Goal: Transaction & Acquisition: Obtain resource

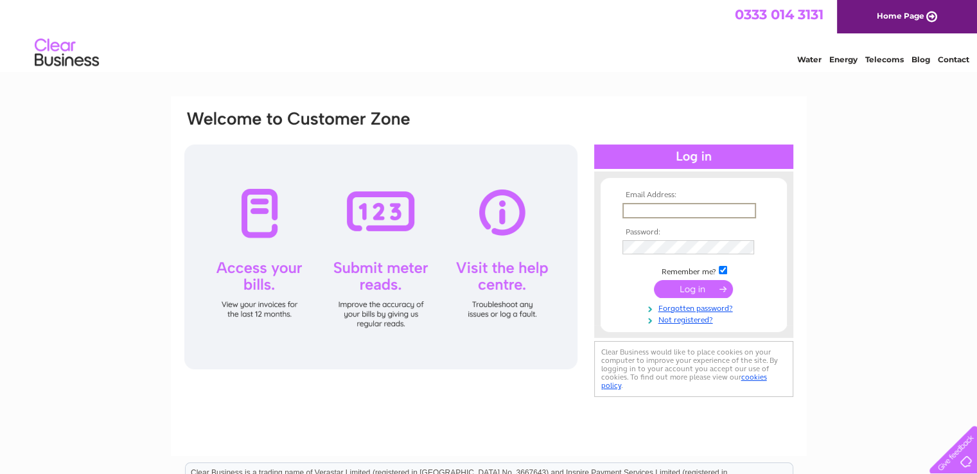
click at [632, 206] on input "text" at bounding box center [689, 210] width 134 height 15
type input "s.k@aberdeenls.co.uk"
click at [678, 285] on input "submit" at bounding box center [693, 288] width 79 height 18
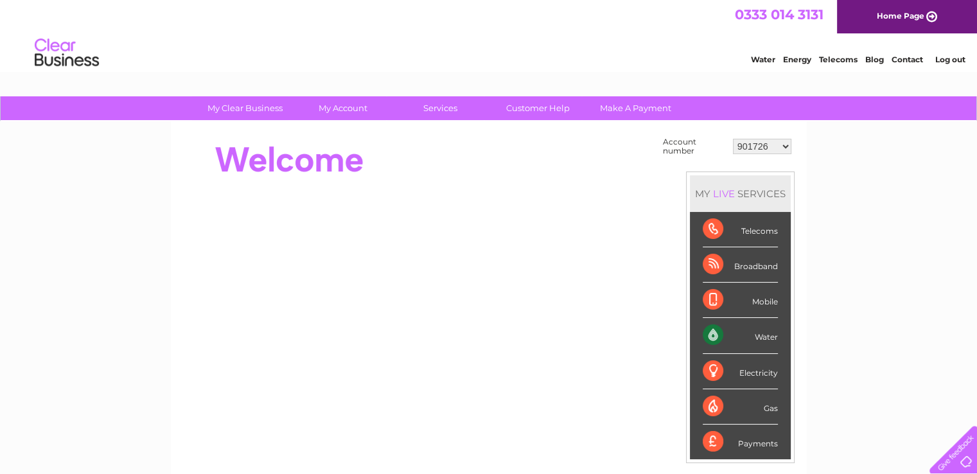
click at [787, 147] on select "901726 901731 901733 901734 901736 901740 901743 901747 901749 901750 901751 90…" at bounding box center [762, 146] width 58 height 15
click at [733, 139] on select "901726 901731 901733 901734 901736 901740 901743 901747 901749 901750 901751 90…" at bounding box center [762, 146] width 58 height 15
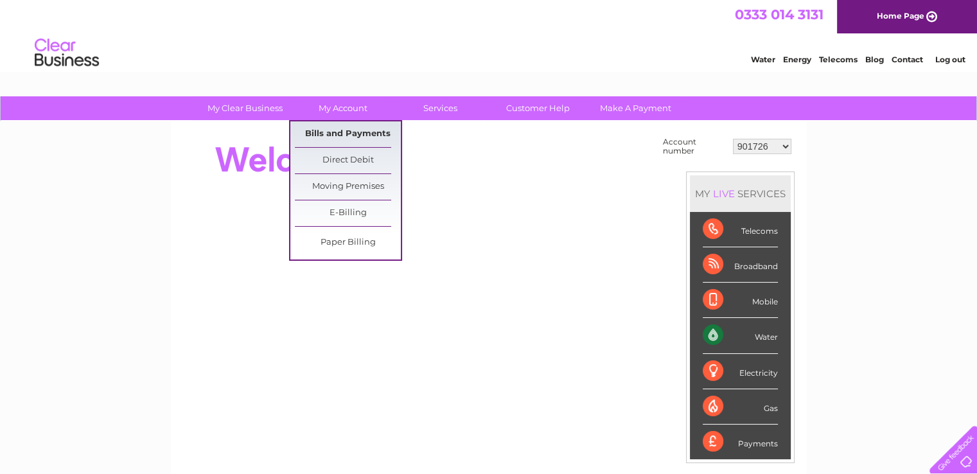
click at [350, 130] on link "Bills and Payments" at bounding box center [348, 134] width 106 height 26
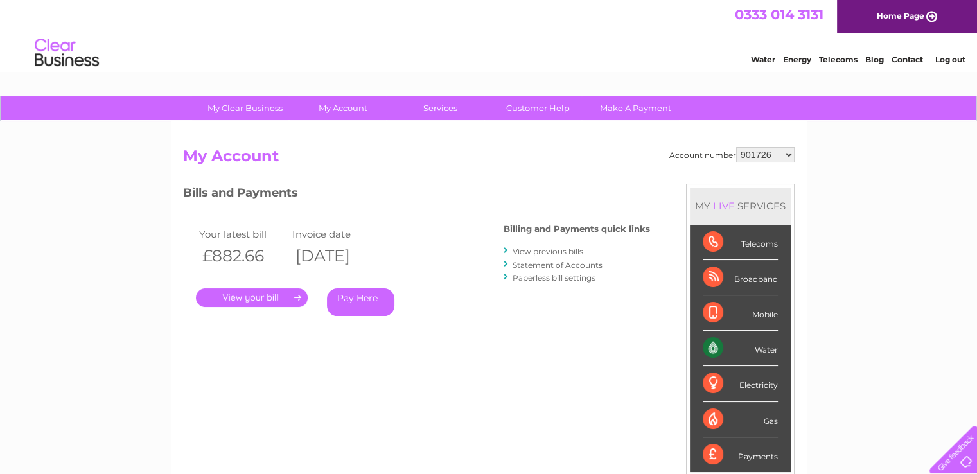
click at [276, 297] on link "." at bounding box center [252, 297] width 112 height 19
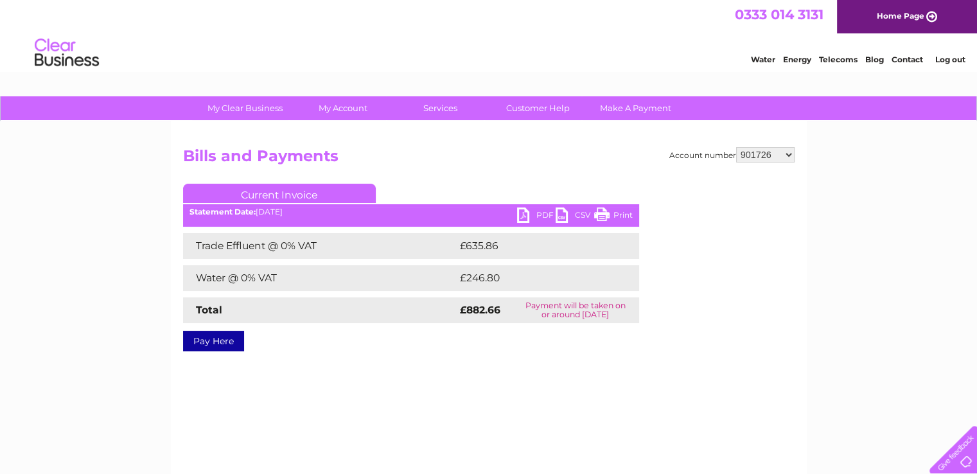
click at [521, 216] on link "PDF" at bounding box center [536, 216] width 39 height 19
click at [785, 152] on select "901726 901731 901733 901734 901736 901740 901743 901747 901749 901750 901751 90…" at bounding box center [765, 154] width 58 height 15
select select "901731"
click at [736, 147] on select "901726 901731 901733 901734 901736 901740 901743 901747 901749 901750 901751 90…" at bounding box center [765, 154] width 58 height 15
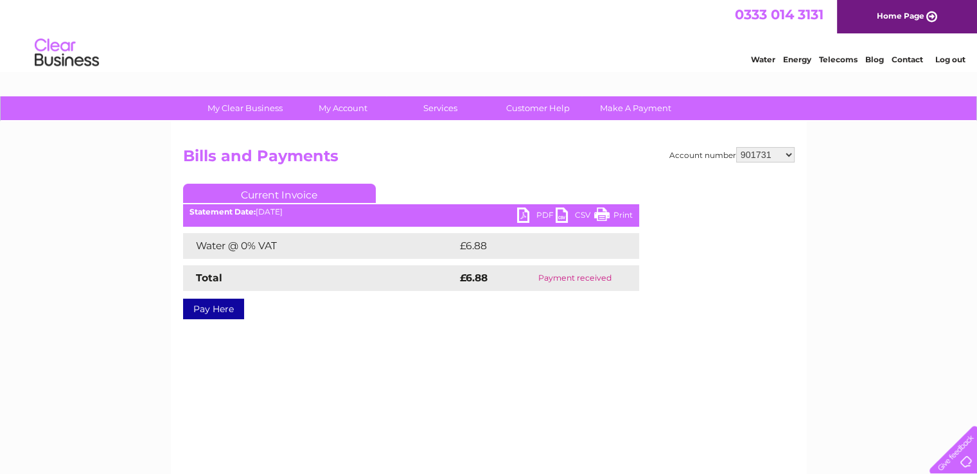
click at [784, 155] on select "901726 901731 901733 901734 901736 901740 901743 901747 901749 901750 901751 90…" at bounding box center [765, 154] width 58 height 15
select select "901733"
click at [736, 147] on select "901726 901731 901733 901734 901736 901740 901743 901747 901749 901750 901751 90…" at bounding box center [765, 154] width 58 height 15
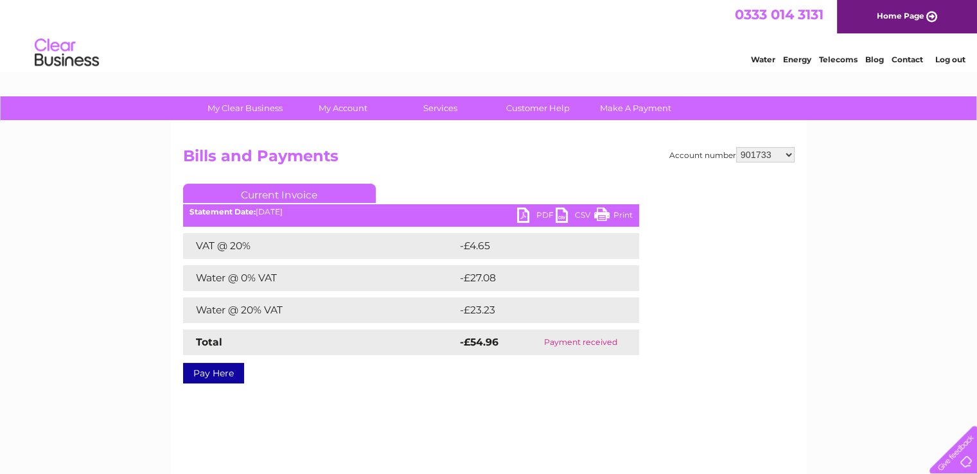
click at [791, 148] on select "901726 901731 901733 901734 901736 901740 901743 901747 901749 901750 901751 90…" at bounding box center [765, 154] width 58 height 15
select select "901734"
click at [736, 147] on select "901726 901731 901733 901734 901736 901740 901743 901747 901749 901750 901751 90…" at bounding box center [765, 154] width 58 height 15
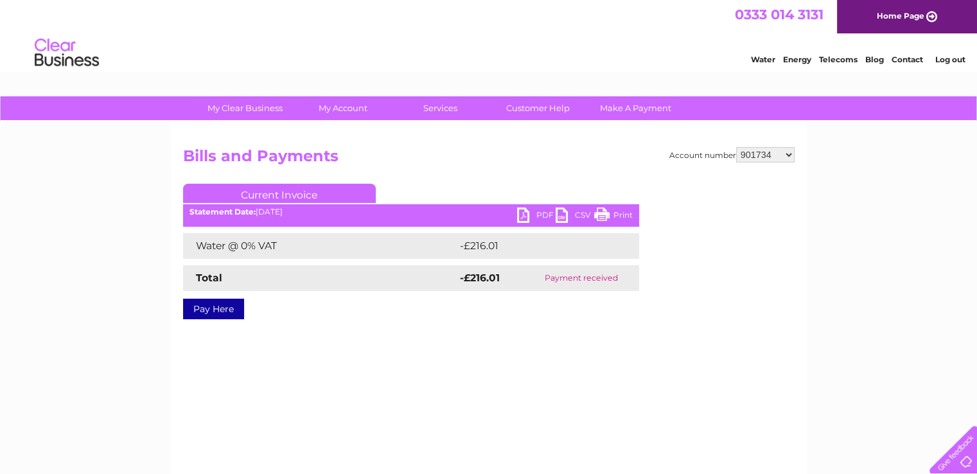
click at [786, 155] on select "901726 901731 901733 901734 901736 901740 901743 901747 901749 901750 901751 90…" at bounding box center [765, 154] width 58 height 15
select select "901736"
click at [736, 147] on select "901726 901731 901733 901734 901736 901740 901743 901747 901749 901750 901751 90…" at bounding box center [765, 154] width 58 height 15
click at [789, 155] on select "901726 901731 901733 901734 901736 901740 901743 901747 901749 901750 901751 90…" at bounding box center [765, 154] width 58 height 15
select select "901740"
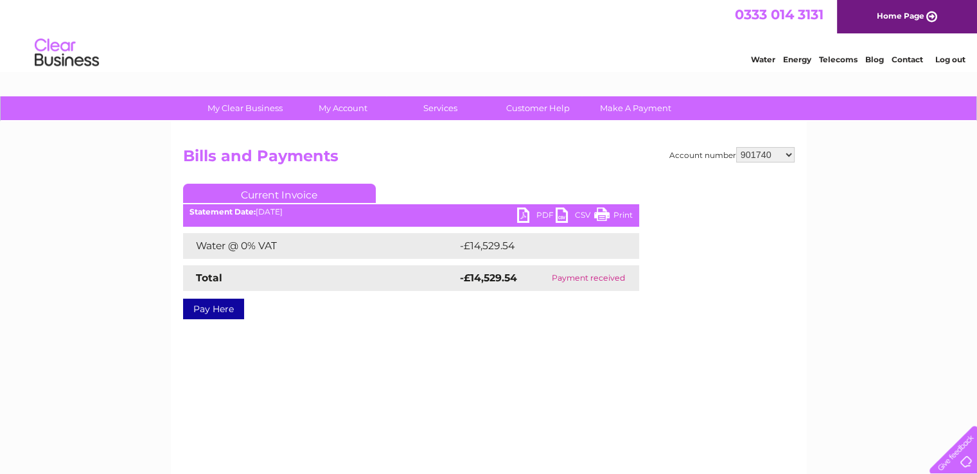
click at [736, 147] on select "901726 901731 901733 901734 901736 901740 901743 901747 901749 901750 901751 90…" at bounding box center [765, 154] width 58 height 15
click at [789, 154] on select "901726 901731 901733 901734 901736 901740 901743 901747 901749 901750 901751 90…" at bounding box center [765, 154] width 58 height 15
select select "901743"
click at [736, 147] on select "901726 901731 901733 901734 901736 901740 901743 901747 901749 901750 901751 90…" at bounding box center [765, 154] width 58 height 15
click at [784, 150] on select "901726 901731 901733 901734 901736 901740 901743 901747 901749 901750 901751 90…" at bounding box center [765, 154] width 58 height 15
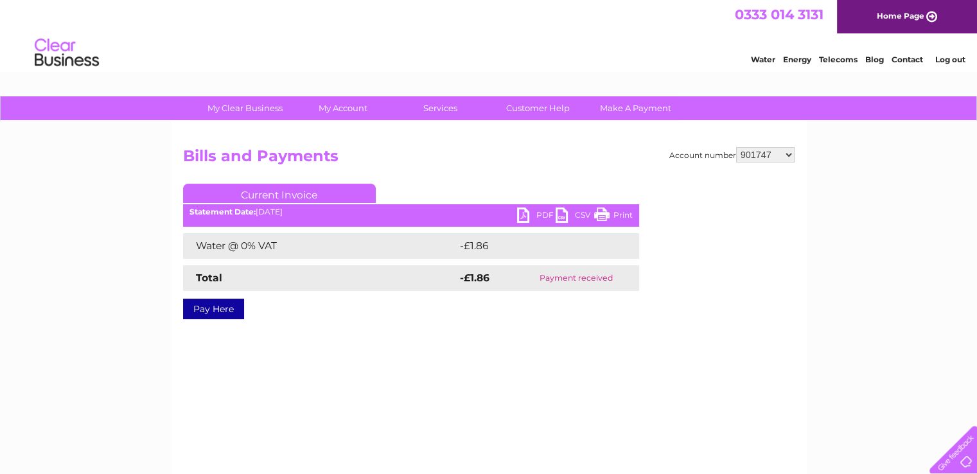
click at [736, 147] on select "901726 901731 901733 901734 901736 901740 901743 901747 901749 901750 901751 90…" at bounding box center [765, 154] width 58 height 15
click at [788, 155] on select "901726 901731 901733 901734 901736 901740 901743 901747 901749 901750 901751 90…" at bounding box center [765, 154] width 58 height 15
click at [736, 147] on select "901726 901731 901733 901734 901736 901740 901743 901747 901749 901750 901751 90…" at bounding box center [765, 154] width 58 height 15
click at [787, 152] on select "901726 901731 901733 901734 901736 901740 901743 901747 901749 901750 901751 90…" at bounding box center [765, 154] width 58 height 15
select select "901750"
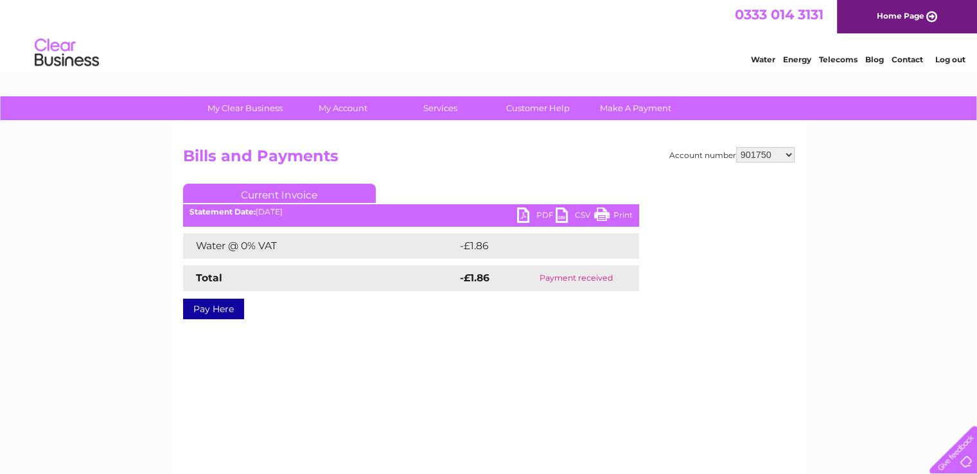
click at [736, 147] on select "901726 901731 901733 901734 901736 901740 901743 901747 901749 901750 901751 90…" at bounding box center [765, 154] width 58 height 15
click at [786, 155] on select "901726 901731 901733 901734 901736 901740 901743 901747 901749 901750 901751 90…" at bounding box center [765, 154] width 58 height 15
select select "901751"
click at [736, 147] on select "901726 901731 901733 901734 901736 901740 901743 901747 901749 901750 901751 90…" at bounding box center [765, 154] width 58 height 15
click at [527, 216] on link "PDF" at bounding box center [536, 216] width 39 height 19
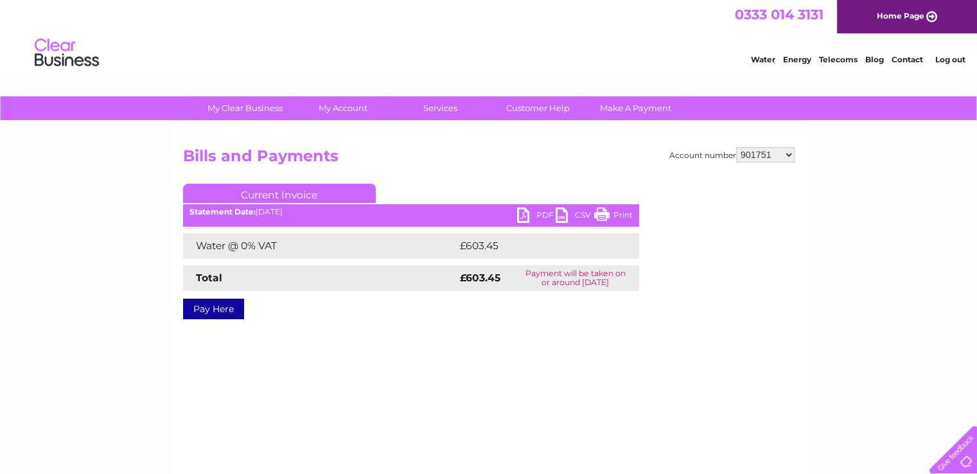
click at [789, 159] on select "901726 901731 901733 901734 901736 901740 901743 901747 901749 901750 901751 90…" at bounding box center [765, 154] width 58 height 15
select select "901752"
click at [736, 147] on select "901726 901731 901733 901734 901736 901740 901743 901747 901749 901750 901751 90…" at bounding box center [765, 154] width 58 height 15
click at [789, 152] on select "901726 901731 901733 901734 901736 901740 901743 901747 901749 901750 901751 90…" at bounding box center [765, 154] width 58 height 15
select select "901754"
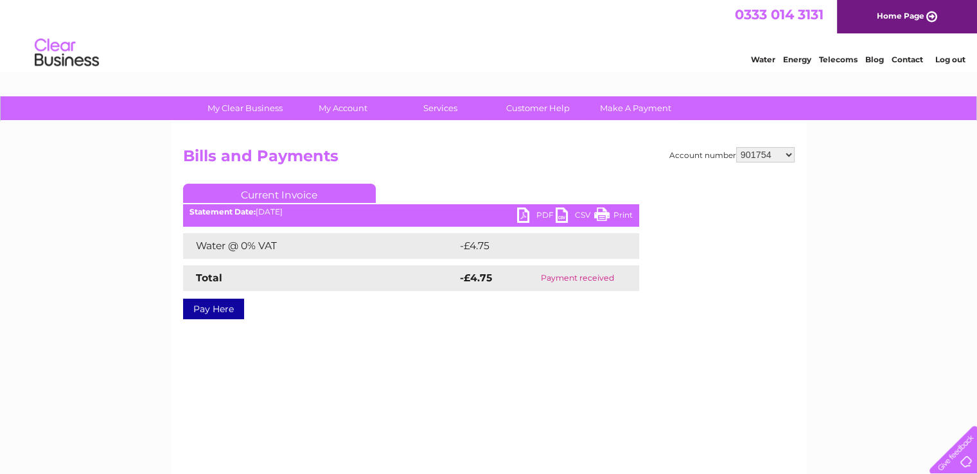
click at [736, 147] on select "901726 901731 901733 901734 901736 901740 901743 901747 901749 901750 901751 90…" at bounding box center [765, 154] width 58 height 15
click at [788, 150] on select "901726 901731 901733 901734 901736 901740 901743 901747 901749 901750 901751 90…" at bounding box center [765, 154] width 58 height 15
select select "932911"
click at [736, 147] on select "901726 901731 901733 901734 901736 901740 901743 901747 901749 901750 901751 90…" at bounding box center [765, 154] width 58 height 15
click at [787, 154] on select "901726 901731 901733 901734 901736 901740 901743 901747 901749 901750 901751 90…" at bounding box center [765, 154] width 58 height 15
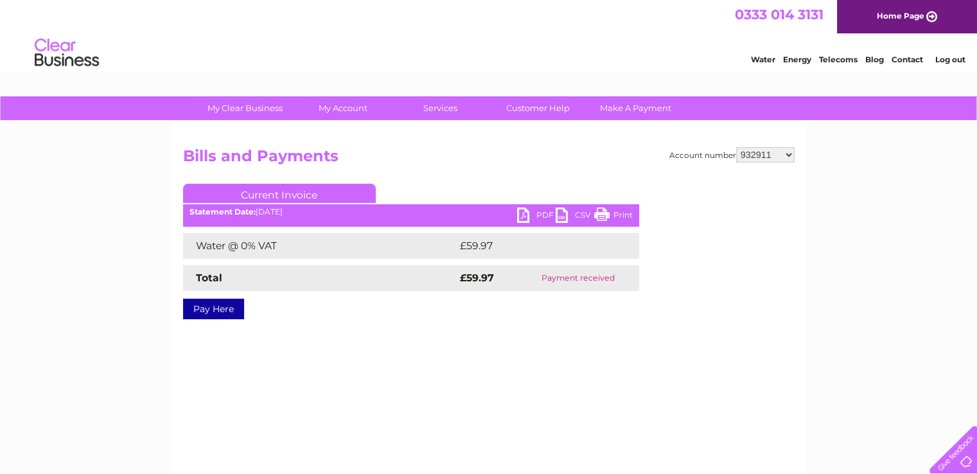
select select "980629"
click at [736, 147] on select "901726 901731 901733 901734 901736 901740 901743 901747 901749 901750 901751 90…" at bounding box center [765, 154] width 58 height 15
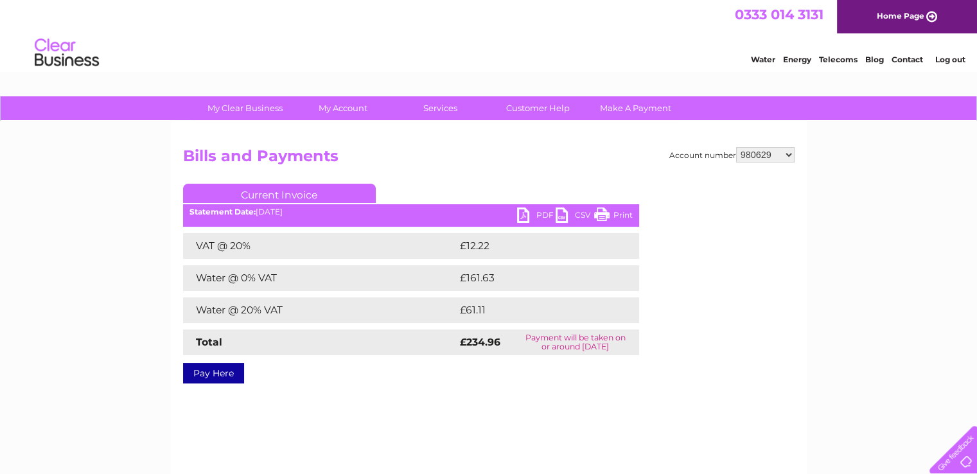
click at [518, 214] on link "PDF" at bounding box center [536, 216] width 39 height 19
click at [789, 157] on select "901726 901731 901733 901734 901736 901740 901743 901747 901749 901750 901751 90…" at bounding box center [765, 154] width 58 height 15
select select "981342"
click at [736, 147] on select "901726 901731 901733 901734 901736 901740 901743 901747 901749 901750 901751 90…" at bounding box center [765, 154] width 58 height 15
click at [786, 154] on select "901726 901731 901733 901734 901736 901740 901743 901747 901749 901750 901751 90…" at bounding box center [765, 154] width 58 height 15
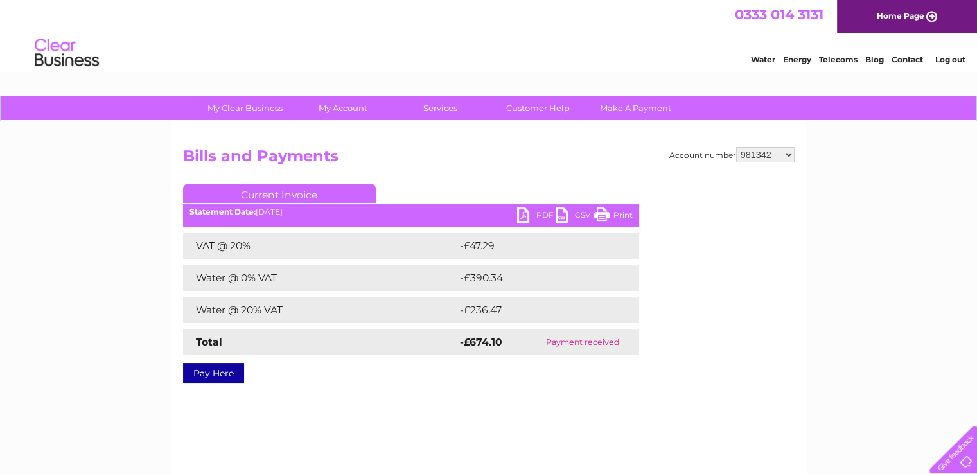
select select "1084784"
click at [736, 147] on select "901726 901731 901733 901734 901736 901740 901743 901747 901749 901750 901751 90…" at bounding box center [765, 154] width 58 height 15
click at [527, 211] on link "PDF" at bounding box center [536, 216] width 39 height 19
click at [642, 175] on div "Account number 901726 901731 901733 901734 901736 901740 901743 901747 901749 9…" at bounding box center [489, 263] width 612 height 232
click at [790, 152] on select "901726 901731 901733 901734 901736 901740 901743 901747 901749 901750 901751 90…" at bounding box center [765, 154] width 58 height 15
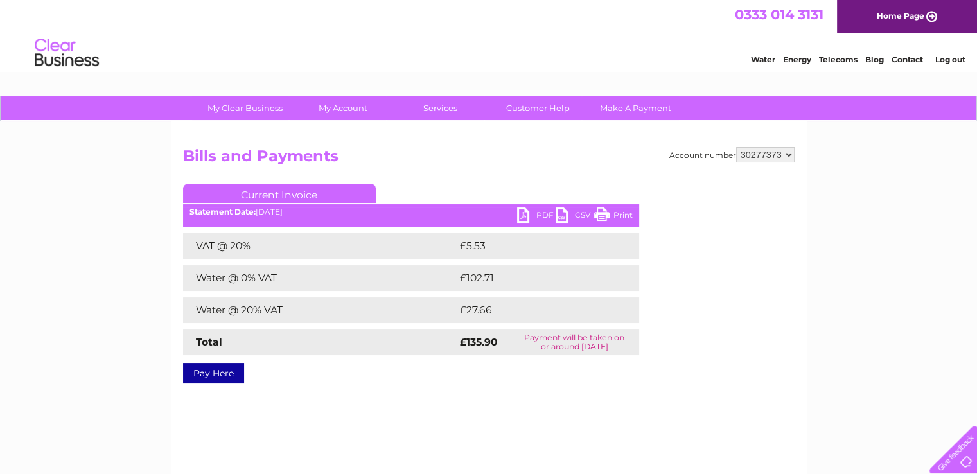
click at [736, 147] on select "901726 901731 901733 901734 901736 901740 901743 901747 901749 901750 901751 90…" at bounding box center [765, 154] width 58 height 15
click at [524, 212] on link "PDF" at bounding box center [536, 216] width 39 height 19
click at [689, 256] on div "Account number 901726 901731 901733 901734 901736 901740 901743 901747 901749 9…" at bounding box center [489, 263] width 612 height 232
click at [788, 152] on select "901726 901731 901733 901734 901736 901740 901743 901747 901749 901750 901751 90…" at bounding box center [765, 154] width 58 height 15
select select "30294286"
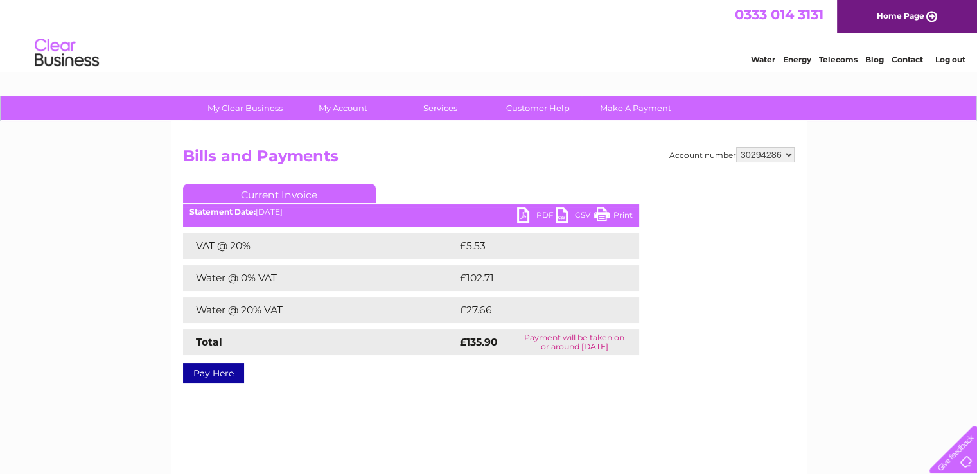
click at [736, 147] on select "901726 901731 901733 901734 901736 901740 901743 901747 901749 901750 901751 90…" at bounding box center [765, 154] width 58 height 15
click at [520, 214] on link "PDF" at bounding box center [536, 216] width 39 height 19
click at [784, 157] on select "901726 901731 901733 901734 901736 901740 901743 901747 901749 901750 901751 90…" at bounding box center [765, 154] width 58 height 15
select select "30277373"
click at [736, 147] on select "901726 901731 901733 901734 901736 901740 901743 901747 901749 901750 901751 90…" at bounding box center [765, 154] width 58 height 15
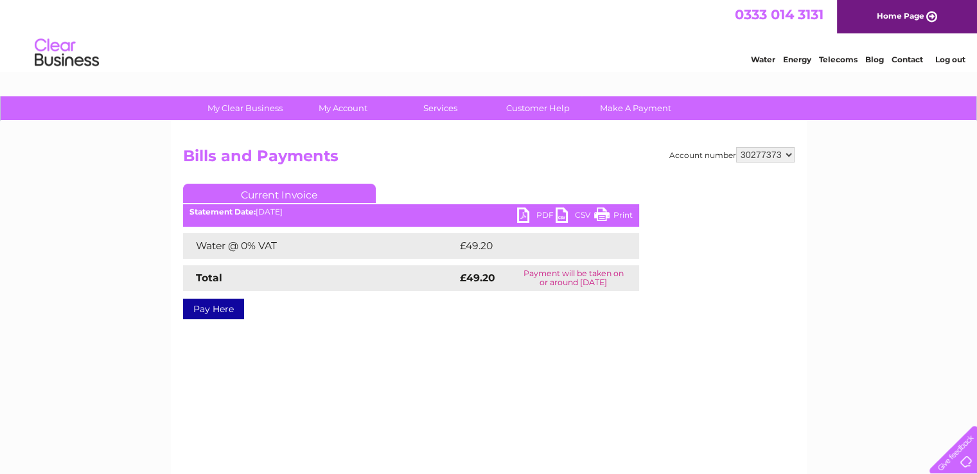
click at [523, 209] on link "PDF" at bounding box center [536, 216] width 39 height 19
click at [948, 57] on link "Log out" at bounding box center [950, 60] width 30 height 10
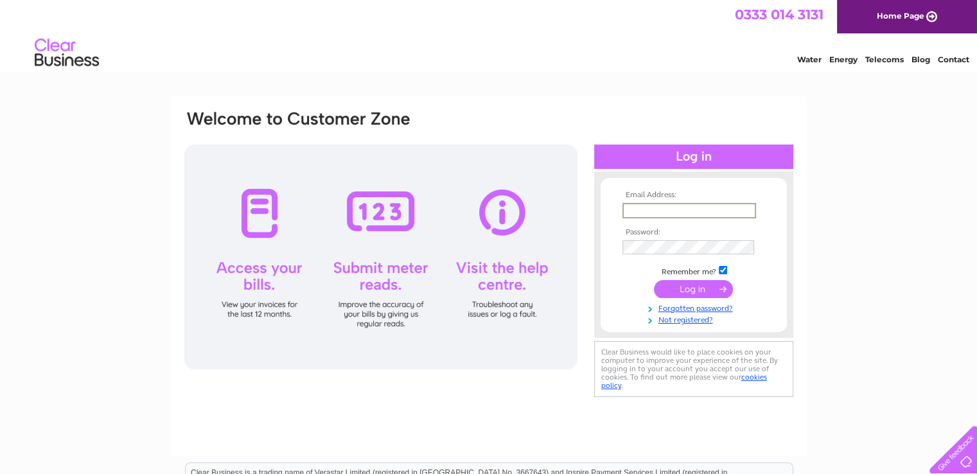
click at [660, 211] on input "text" at bounding box center [689, 210] width 134 height 15
type input "[EMAIL_ADDRESS][DOMAIN_NAME]"
click at [683, 290] on input "submit" at bounding box center [693, 288] width 79 height 18
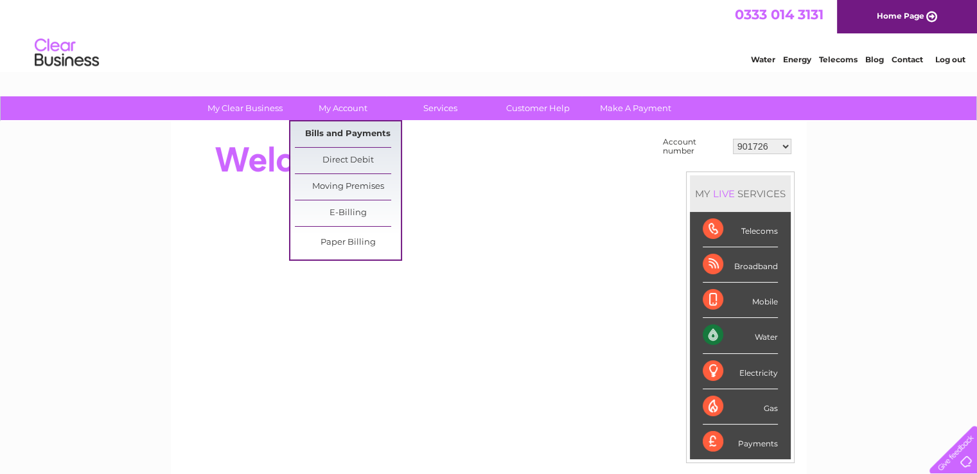
click at [345, 128] on link "Bills and Payments" at bounding box center [348, 134] width 106 height 26
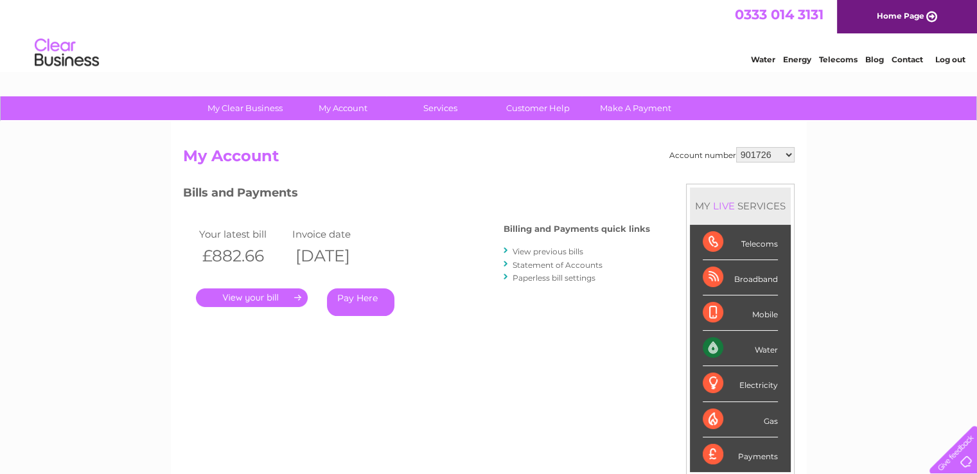
click at [788, 157] on select "901726 901731 901733 901734 901736 901740 901743 901747 901749 901750 901751 90…" at bounding box center [765, 154] width 58 height 15
select select "901752"
click at [736, 147] on select "901726 901731 901733 901734 901736 901740 901743 901747 901749 901750 901751 90…" at bounding box center [765, 154] width 58 height 15
click at [947, 59] on link "Log out" at bounding box center [950, 60] width 30 height 10
